Goal: Information Seeking & Learning: Learn about a topic

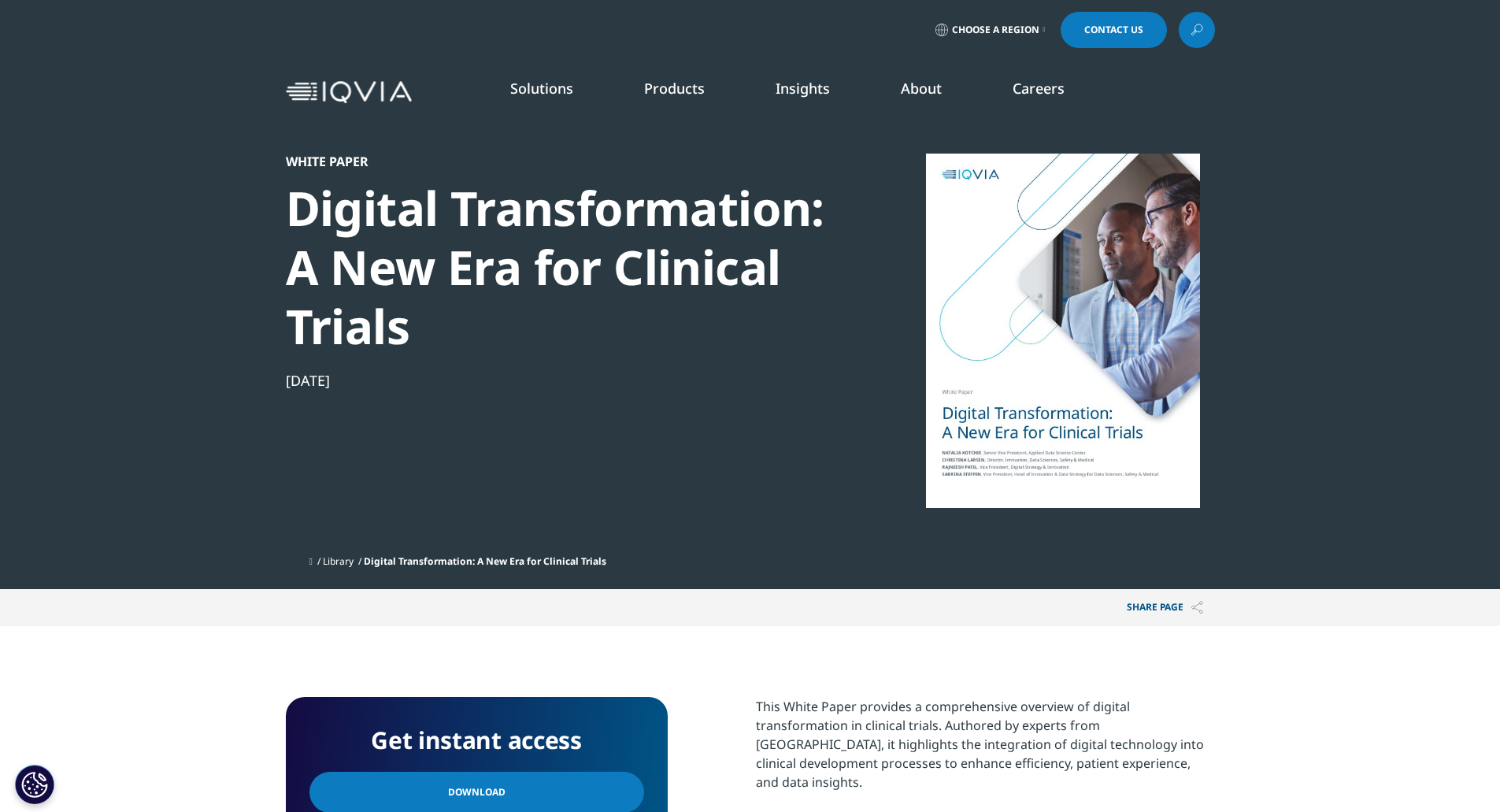
scroll to position [144, 929]
click at [328, 167] on div "White Paper" at bounding box center [555, 162] width 540 height 16
click at [781, 90] on link "Insights" at bounding box center [802, 88] width 54 height 19
click at [1206, 34] on link at bounding box center [1196, 30] width 36 height 36
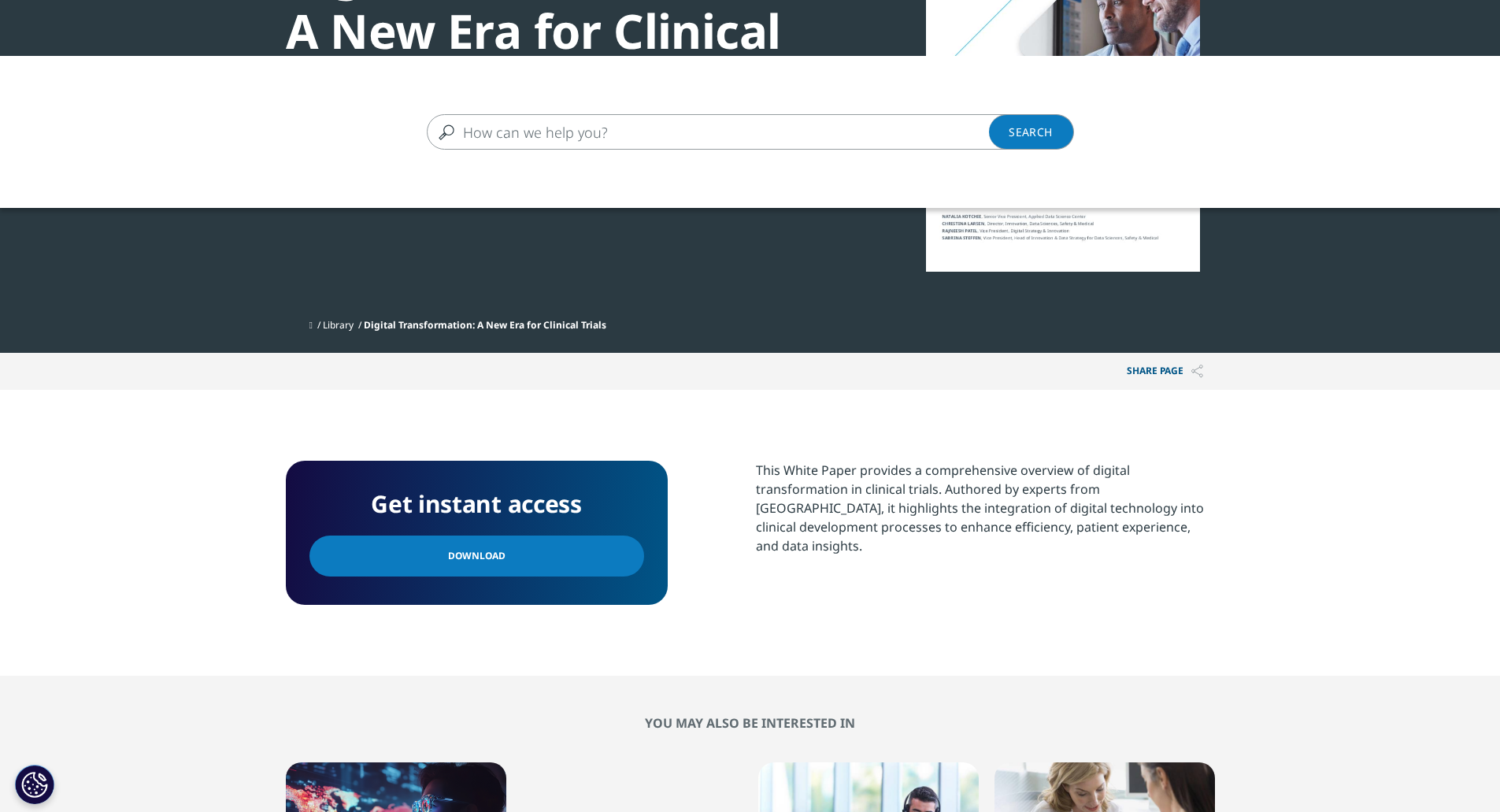
click at [1325, 507] on div "Clear Search Loading" at bounding box center [750, 462] width 1500 height 812
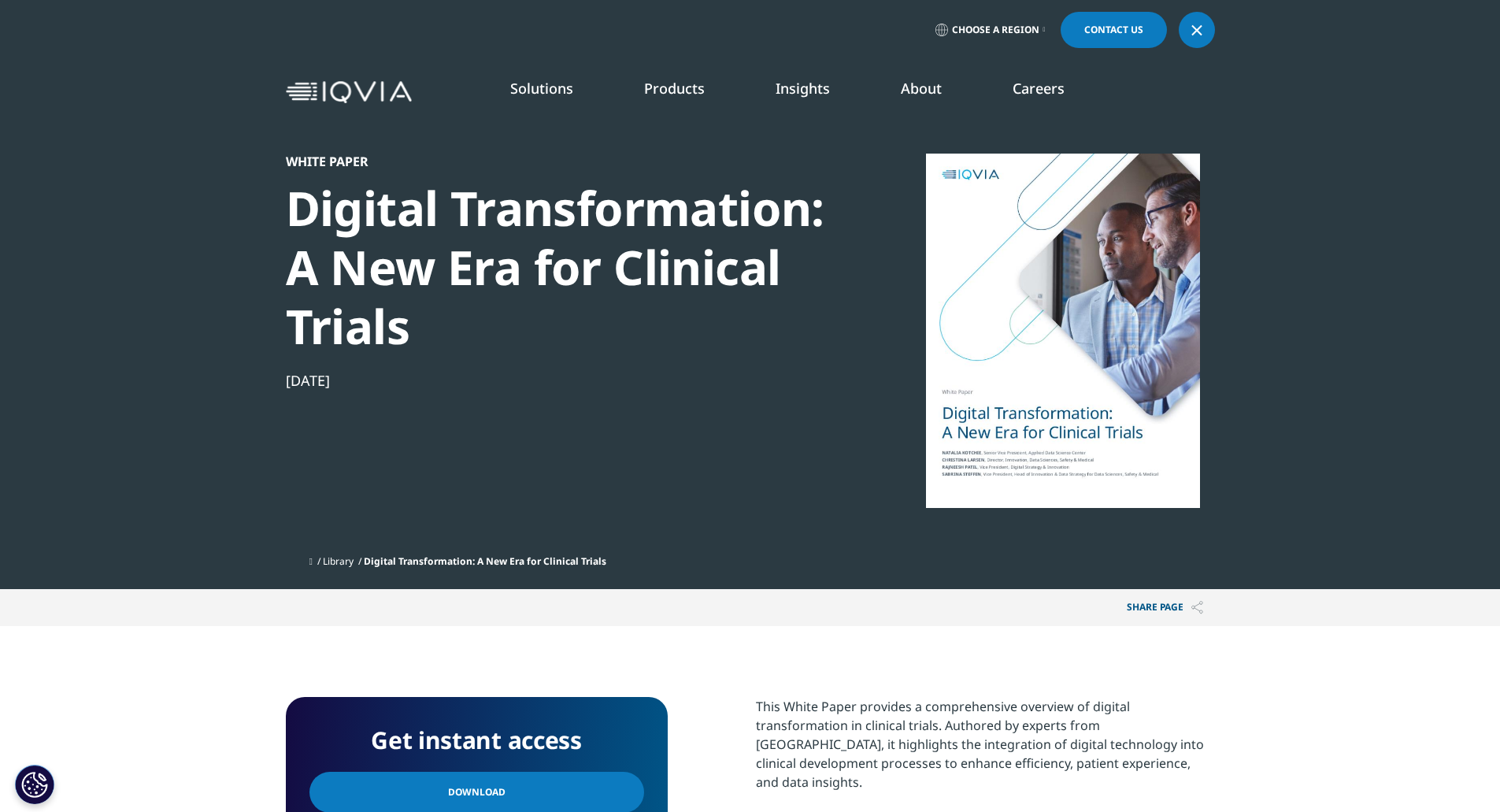
scroll to position [79, 0]
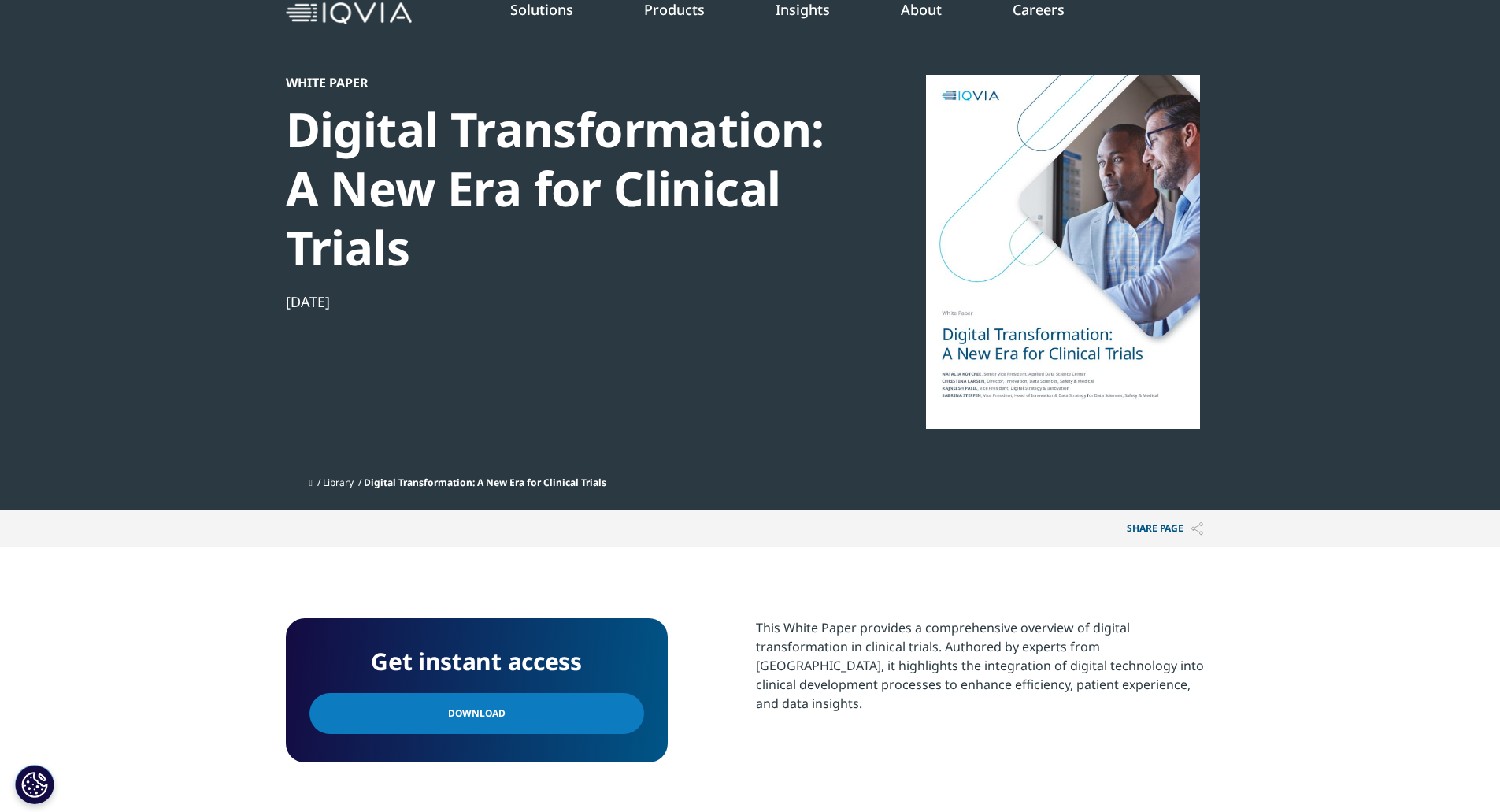
click at [561, 731] on link "Download" at bounding box center [476, 713] width 334 height 41
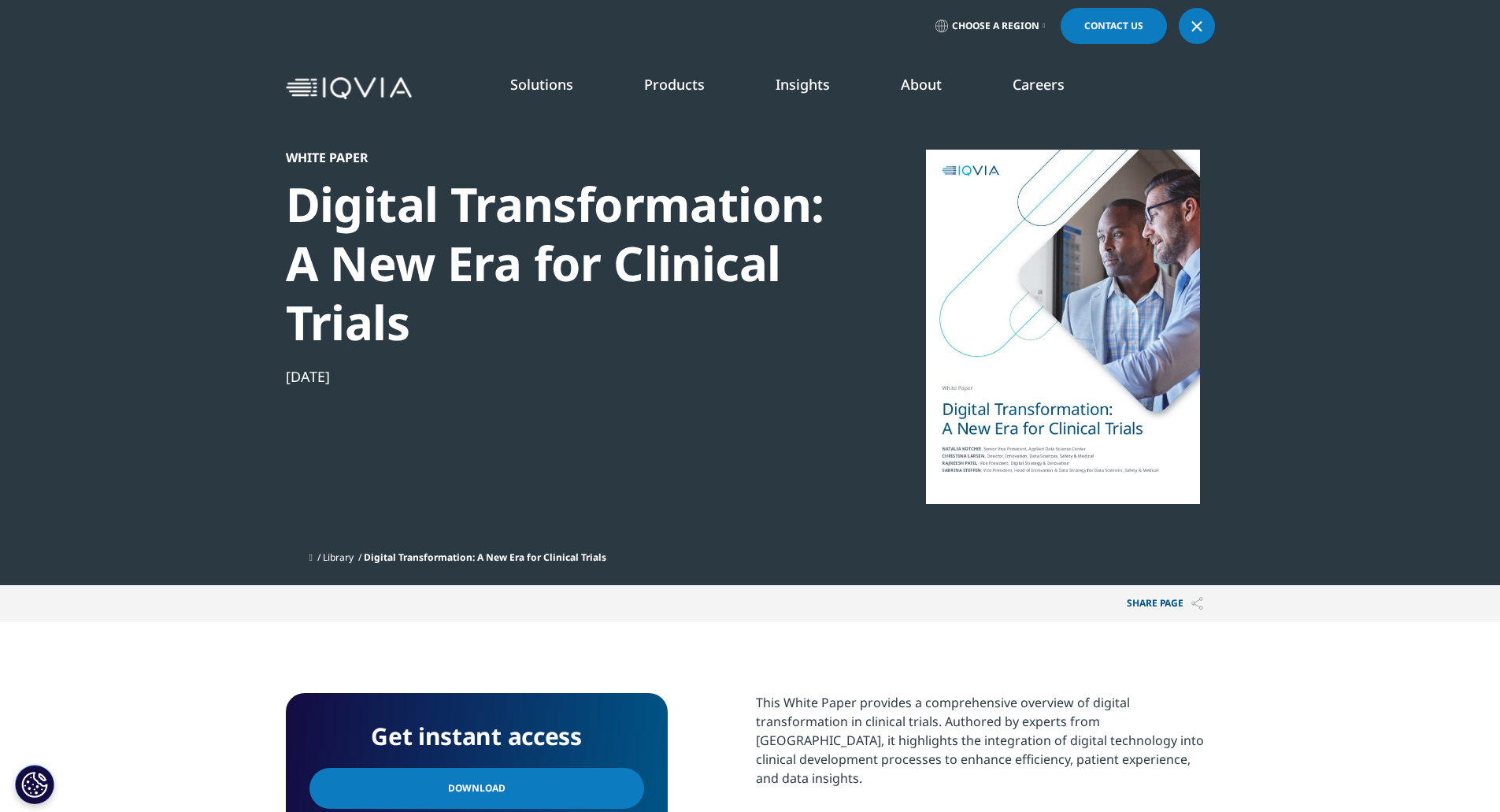
scroll to position [0, 0]
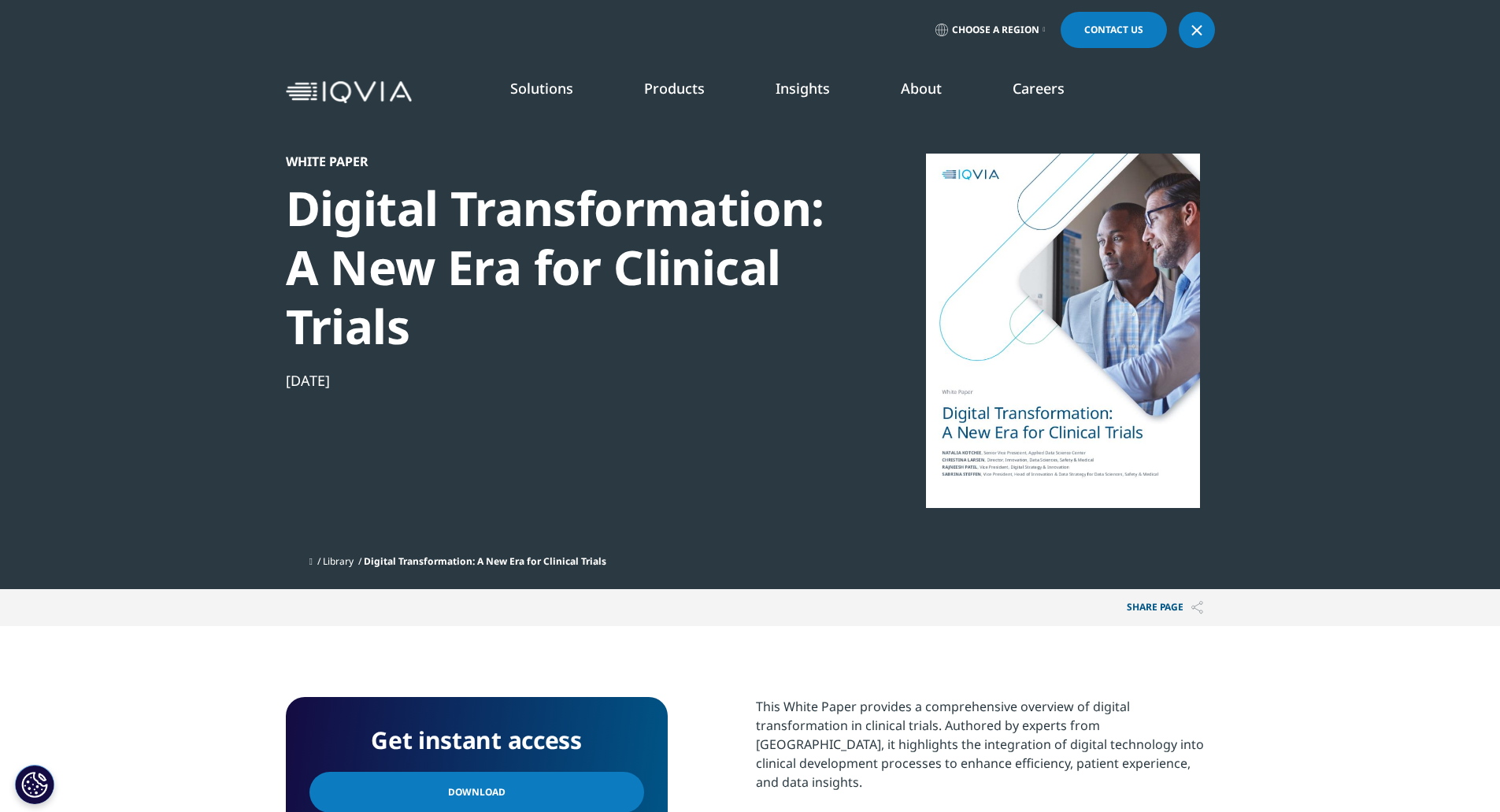
click at [1214, 26] on link at bounding box center [1196, 30] width 36 height 36
click at [1209, 26] on link at bounding box center [1196, 30] width 36 height 36
click at [828, 87] on link "Insights" at bounding box center [802, 88] width 54 height 19
click at [120, 269] on link "DISCOVER INSIGHTS" at bounding box center [223, 269] width 312 height 13
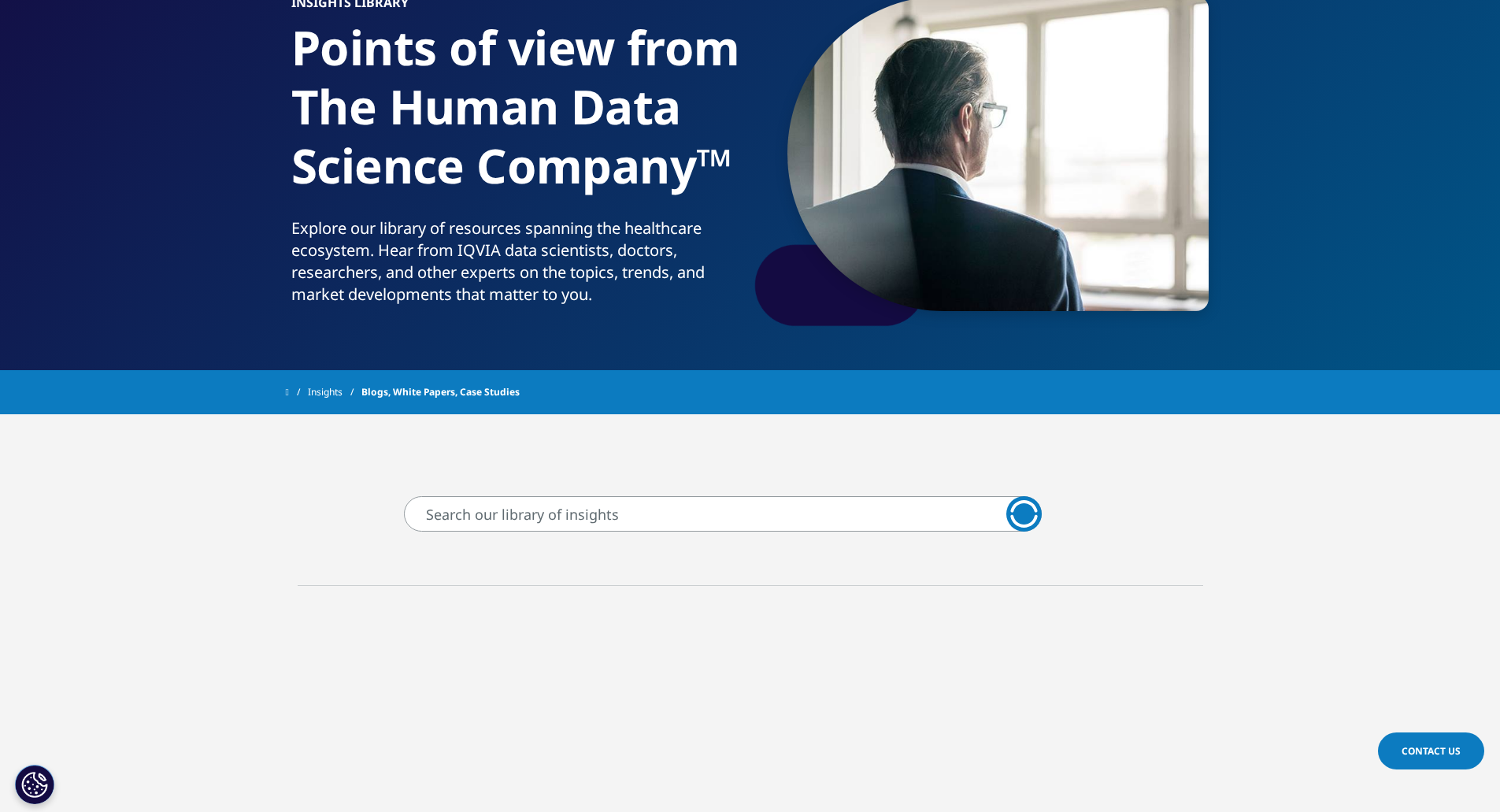
scroll to position [237, 0]
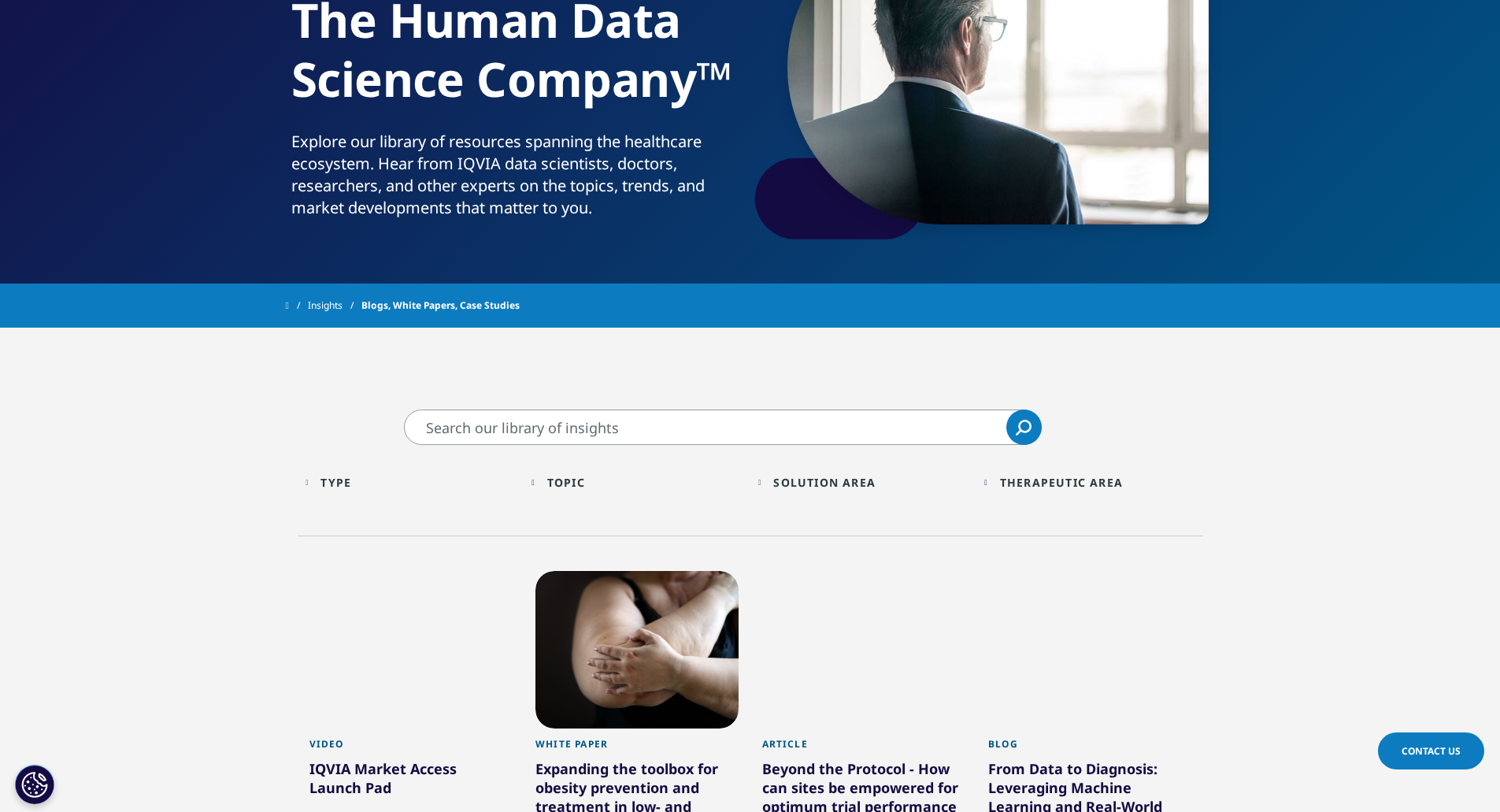
click at [826, 409] on input "Search" at bounding box center [723, 427] width 637 height 36
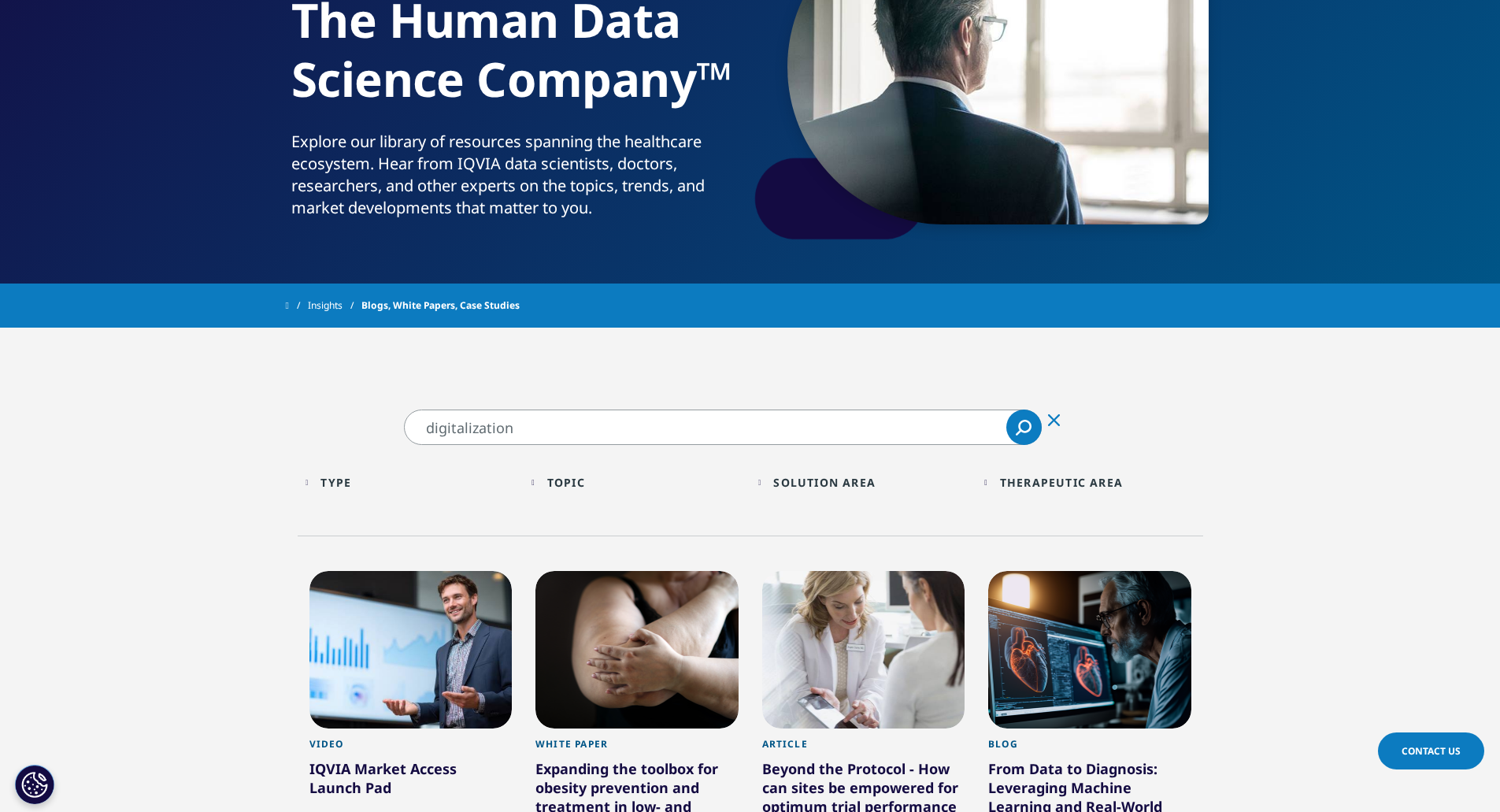
type input "digitalization"
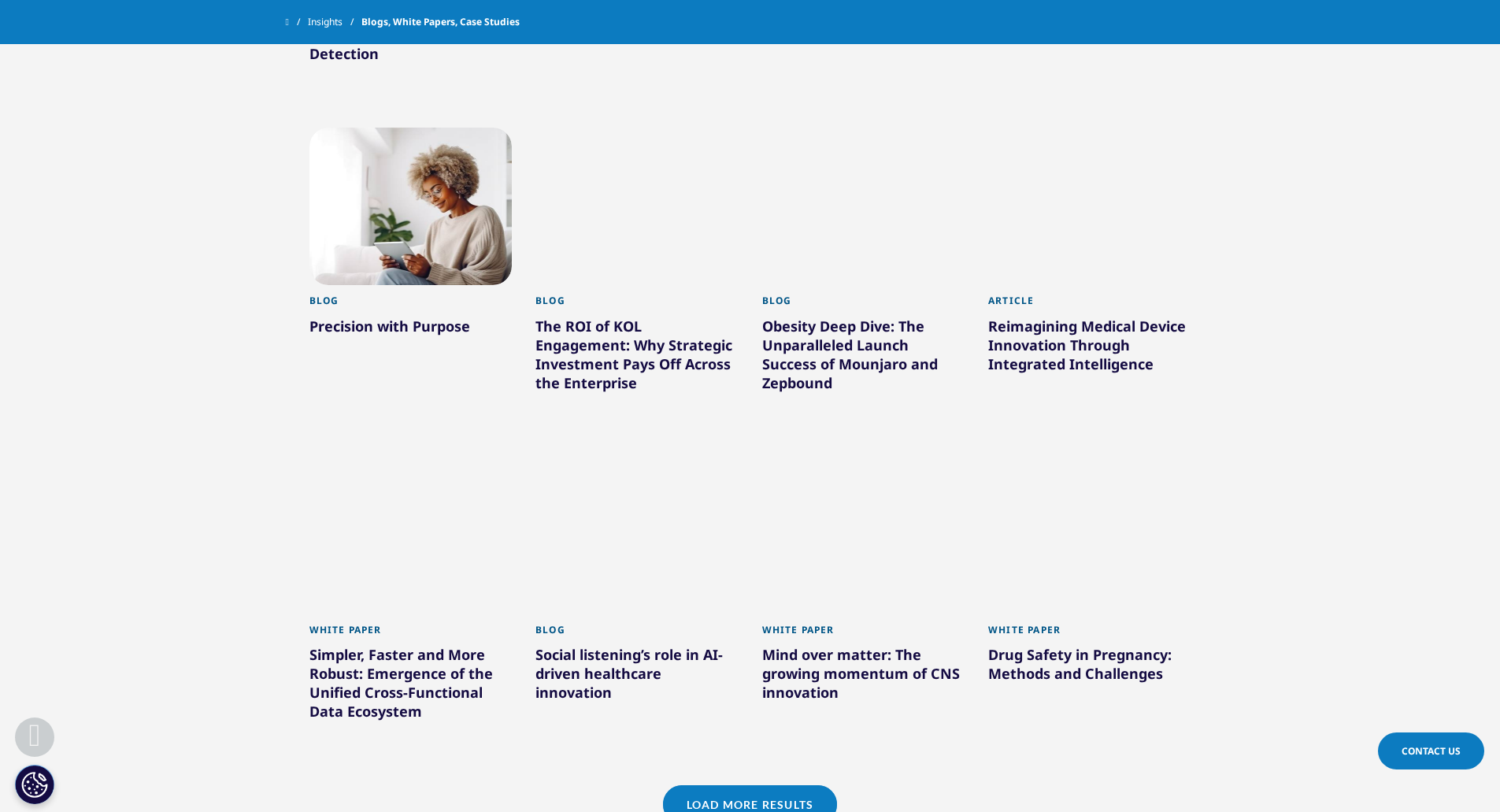
scroll to position [1023, 0]
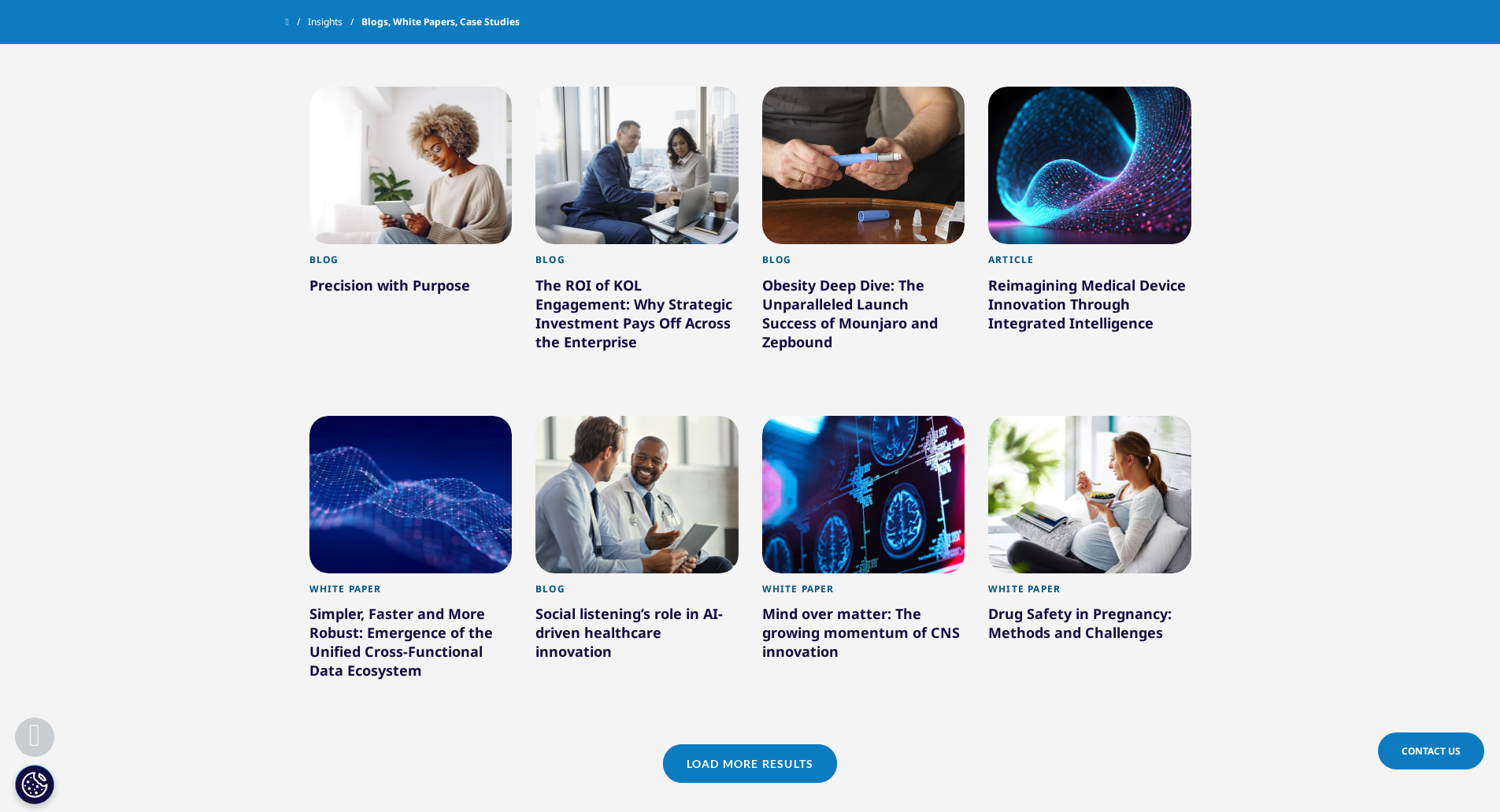
click at [775, 774] on link "Load More Results" at bounding box center [749, 763] width 174 height 38
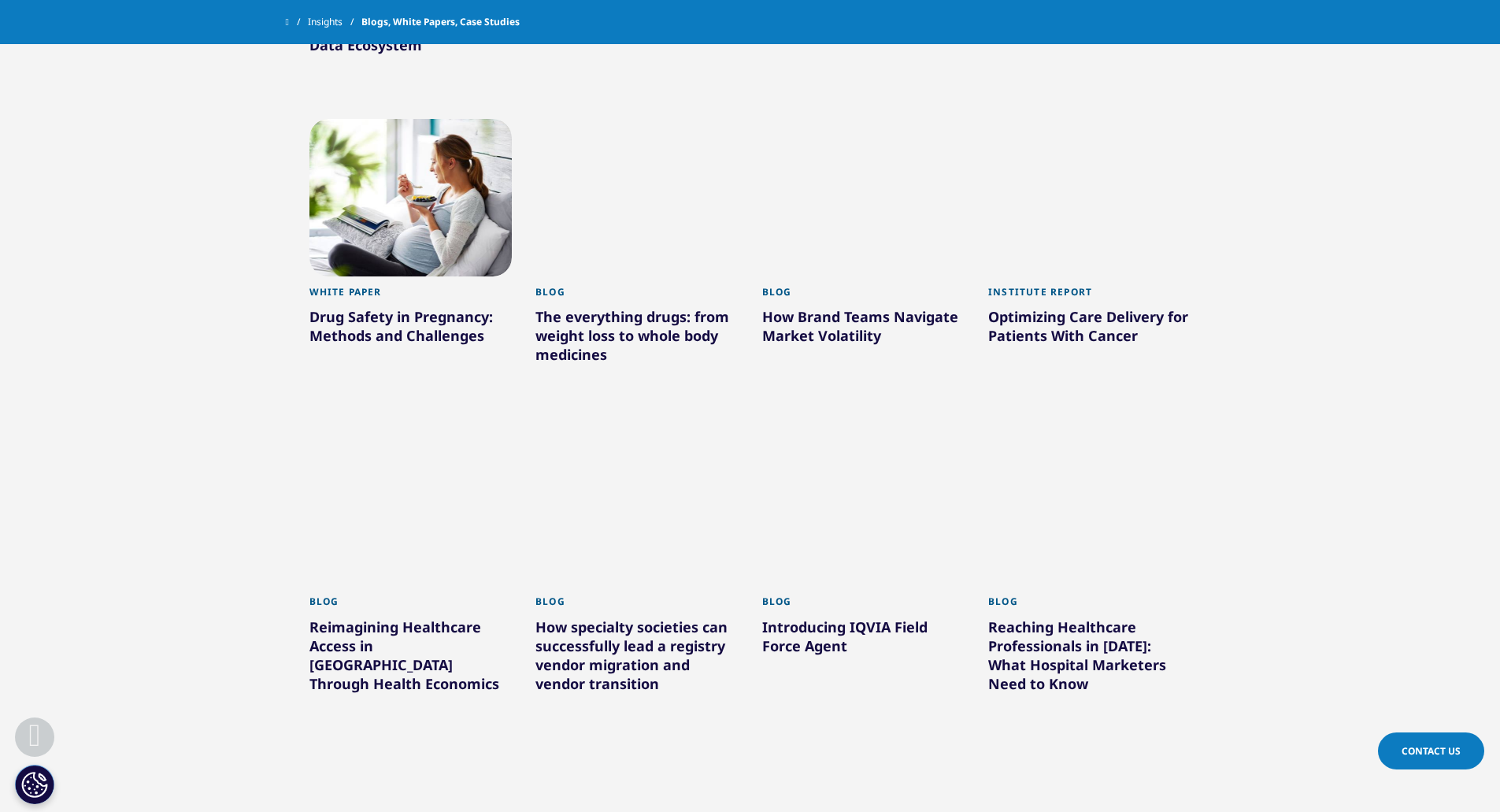
scroll to position [1889, 0]
